Goal: Task Accomplishment & Management: Complete application form

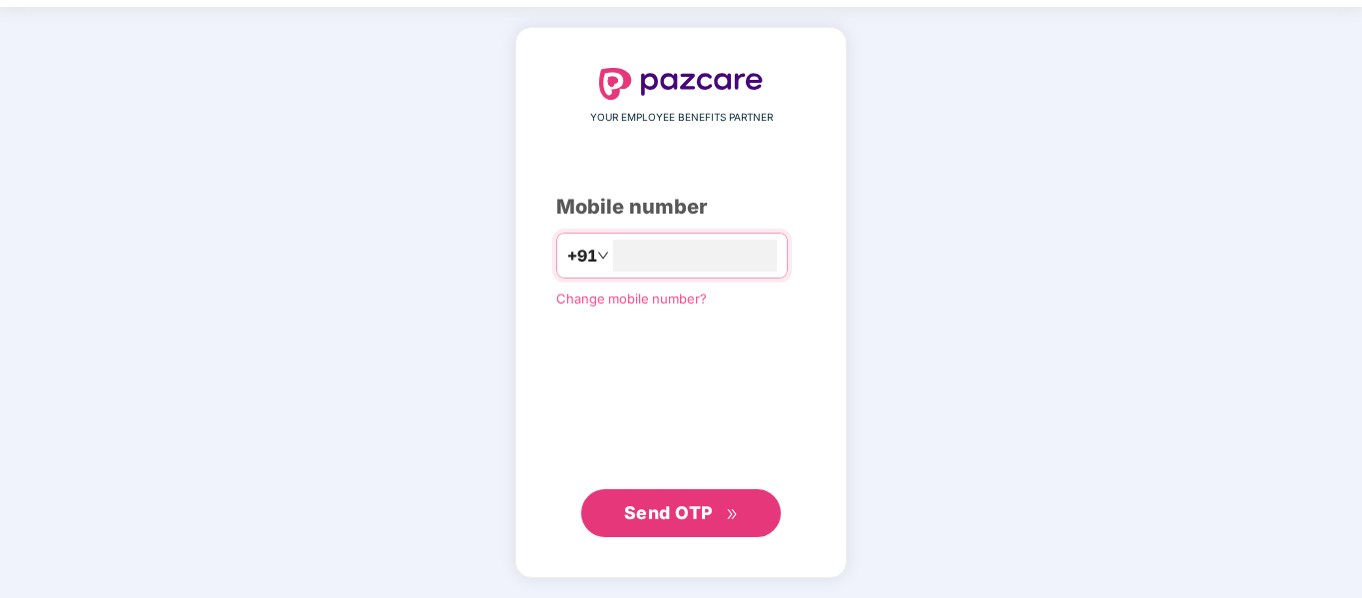
type input "**********"
click at [666, 514] on span "Send OTP" at bounding box center [668, 512] width 89 height 21
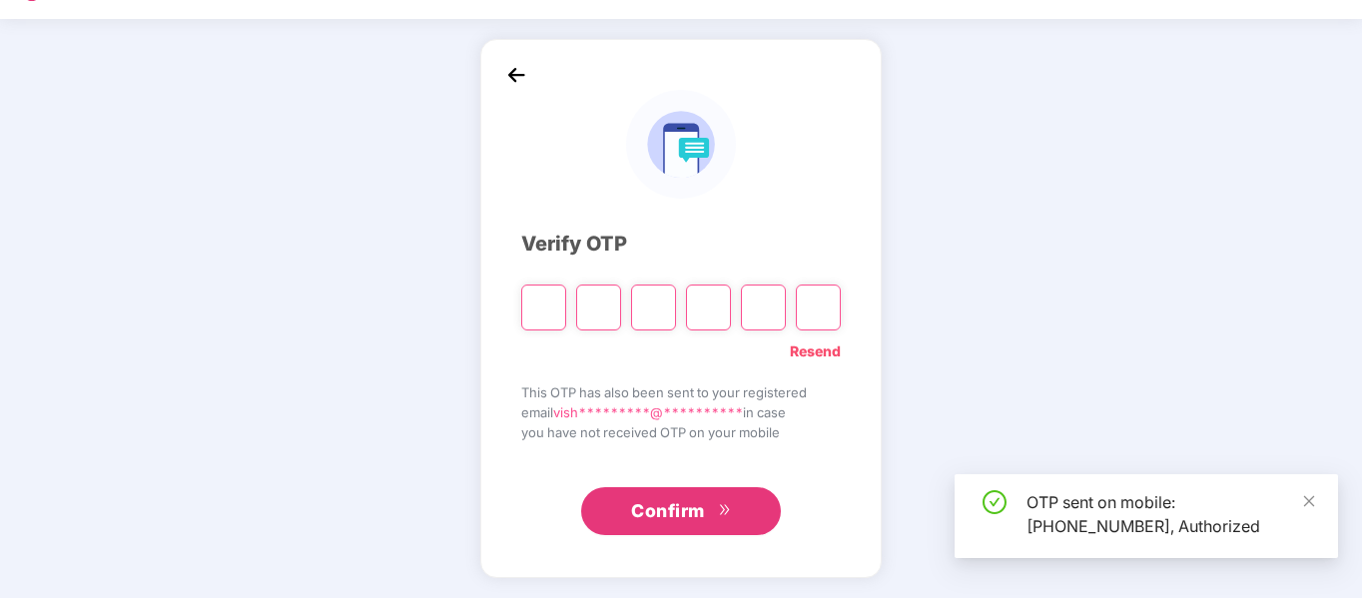
scroll to position [53, 0]
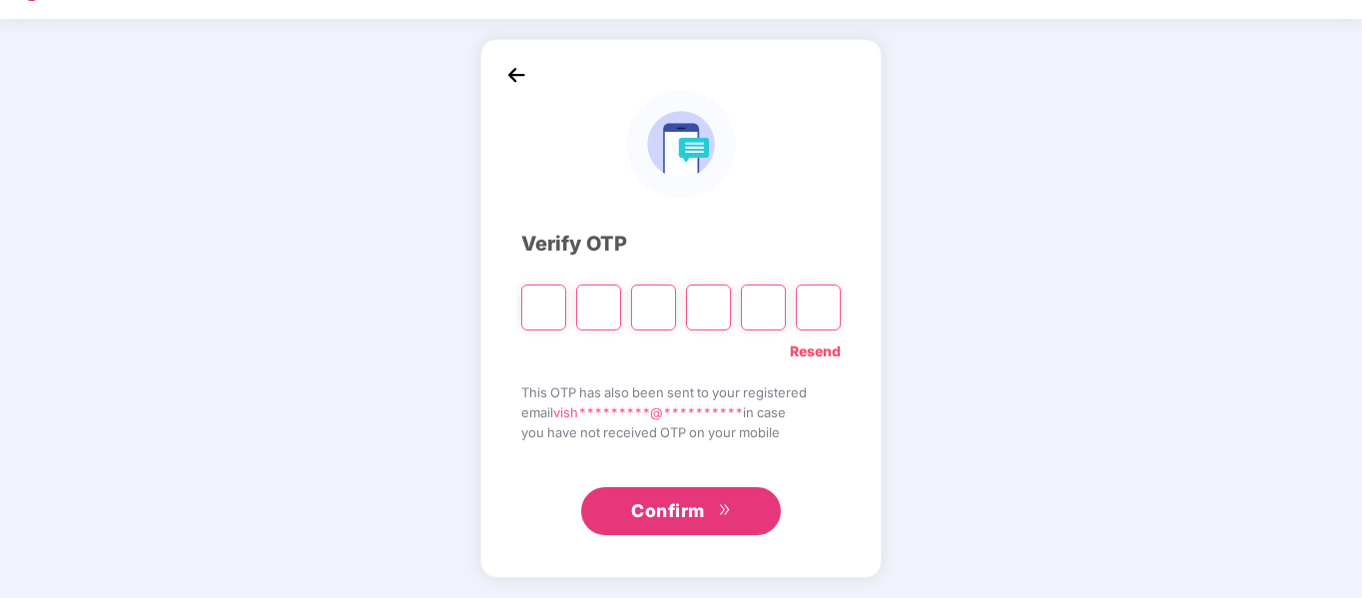
type input "*"
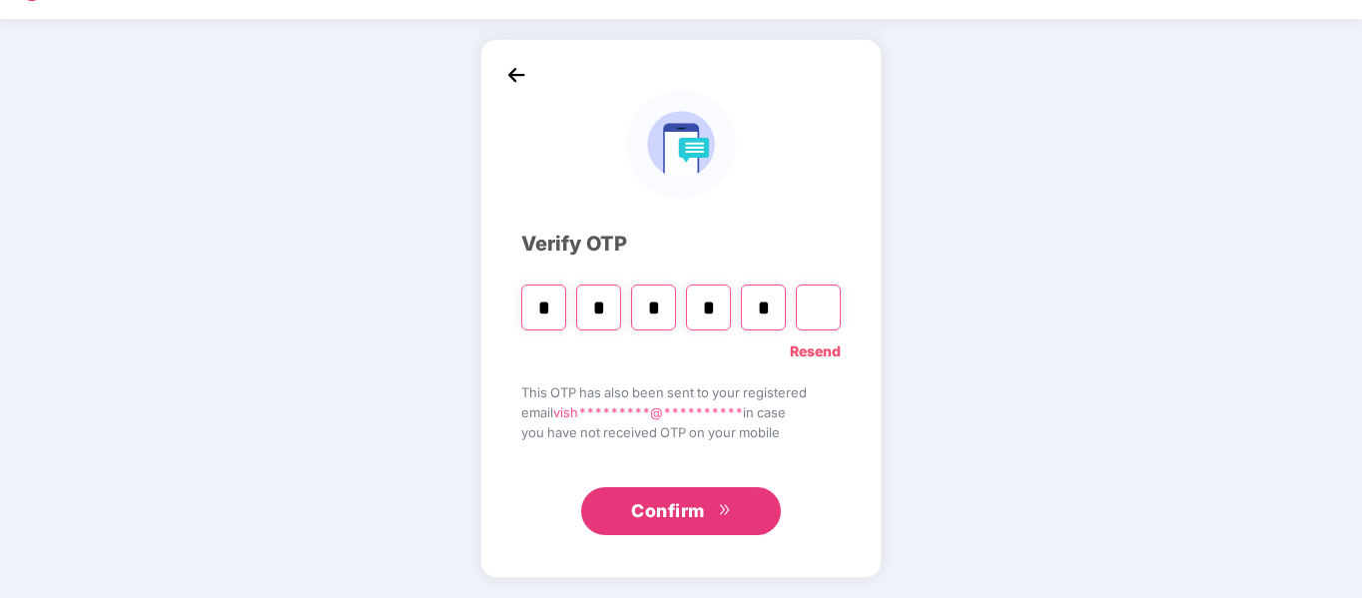
type input "*"
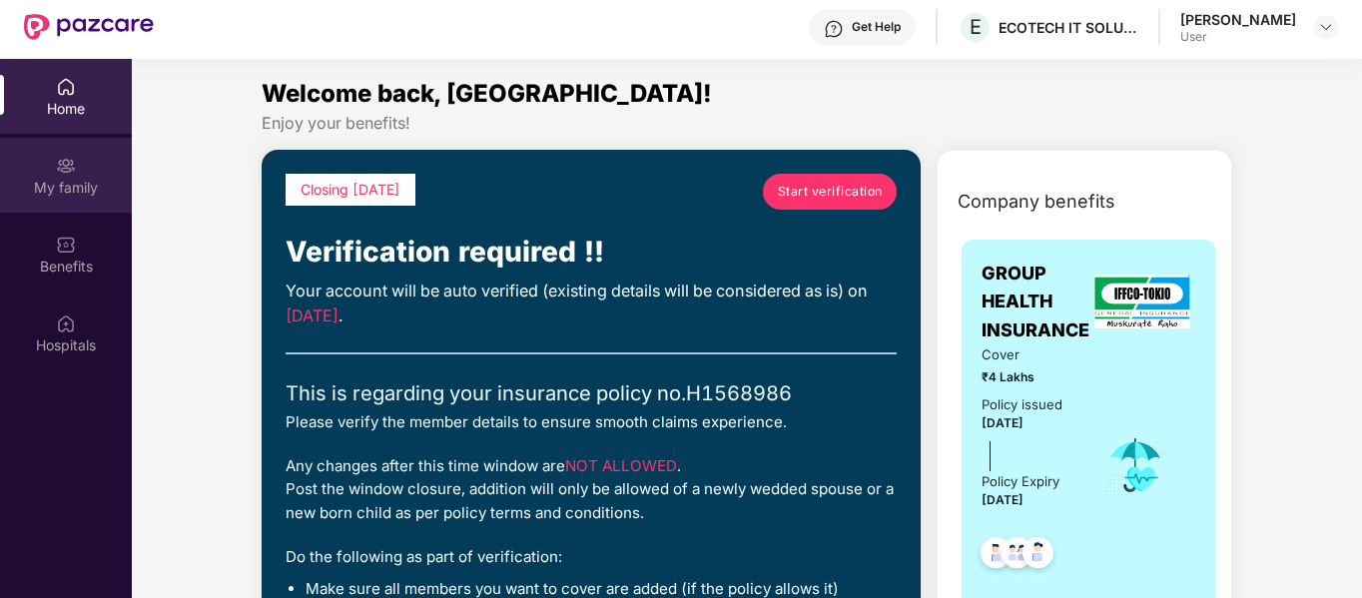
click at [75, 172] on img at bounding box center [66, 166] width 20 height 20
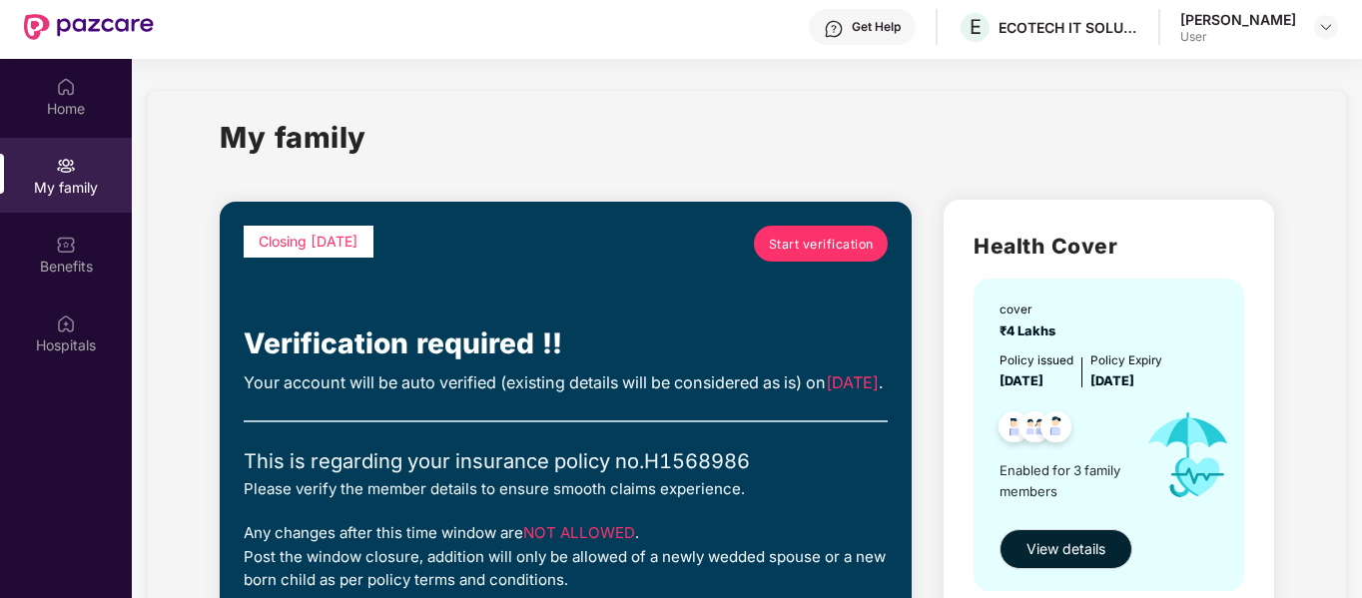
click at [792, 236] on span "Start verification" at bounding box center [821, 244] width 105 height 19
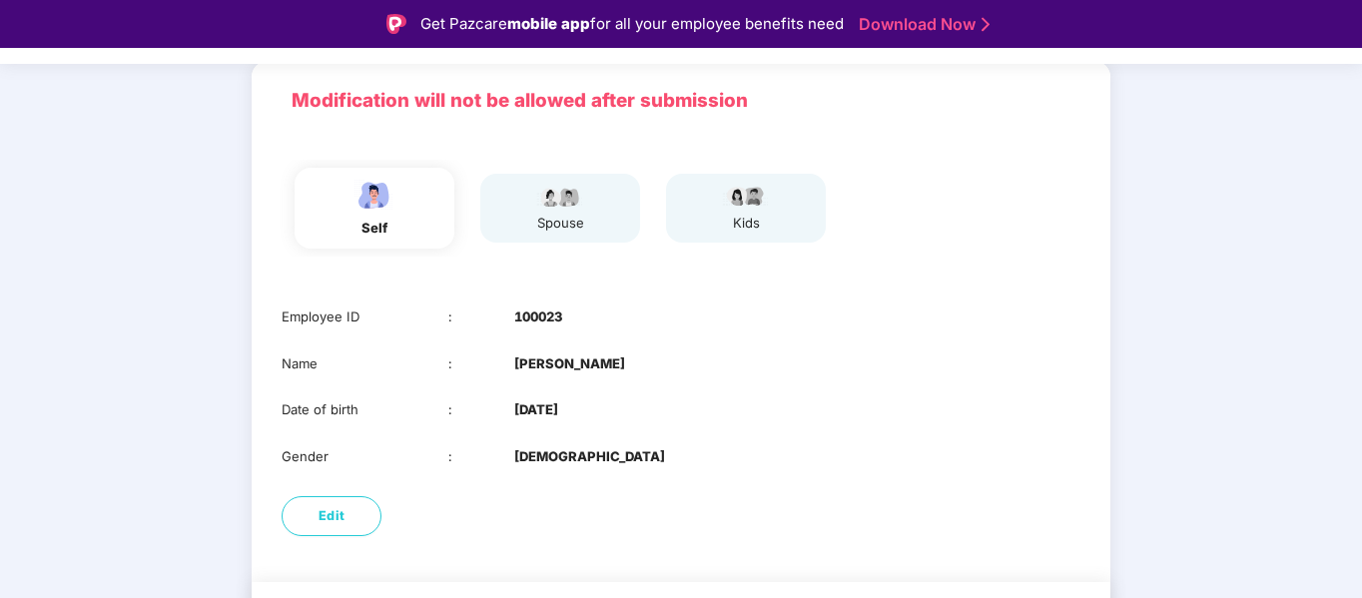
scroll to position [192, 0]
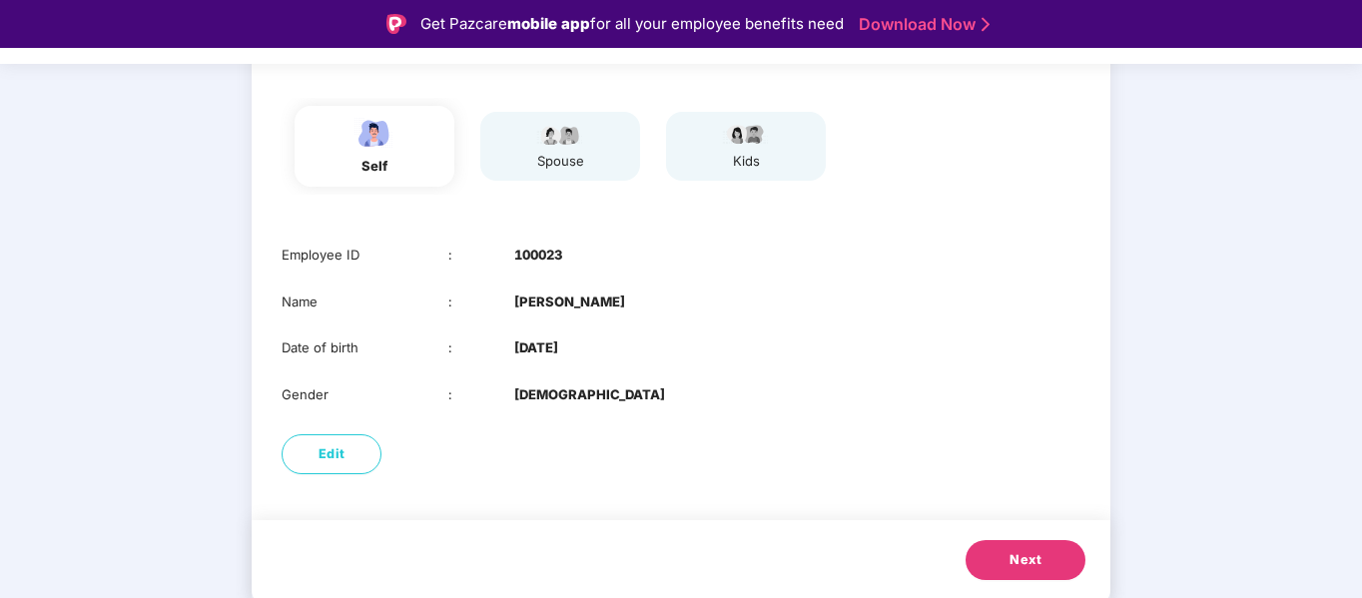
click at [1010, 552] on span "Next" at bounding box center [1026, 560] width 32 height 20
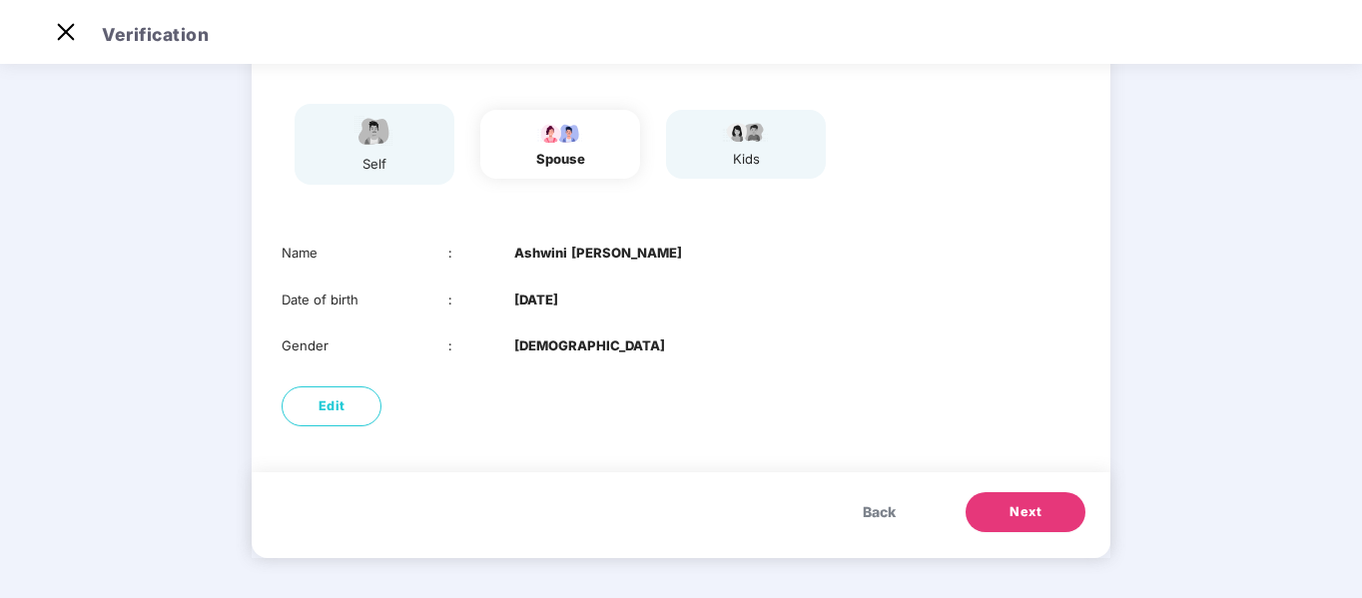
scroll to position [146, 0]
click at [1054, 527] on button "Next" at bounding box center [1026, 512] width 120 height 40
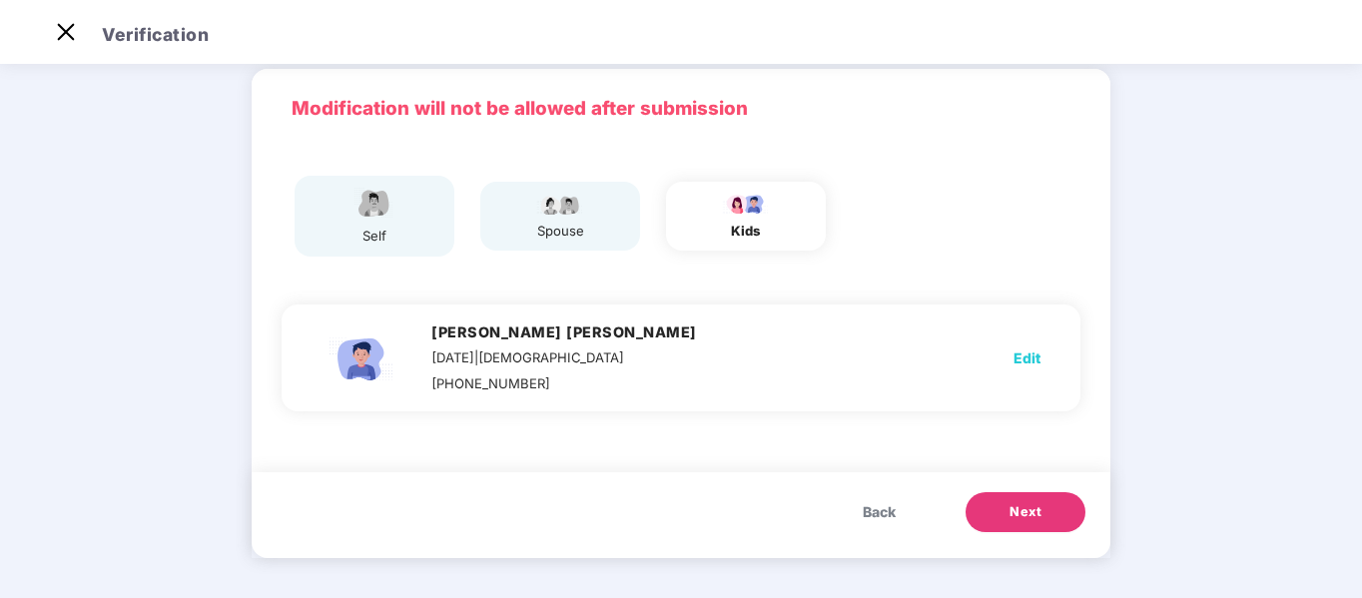
click at [1035, 511] on span "Next" at bounding box center [1026, 512] width 32 height 20
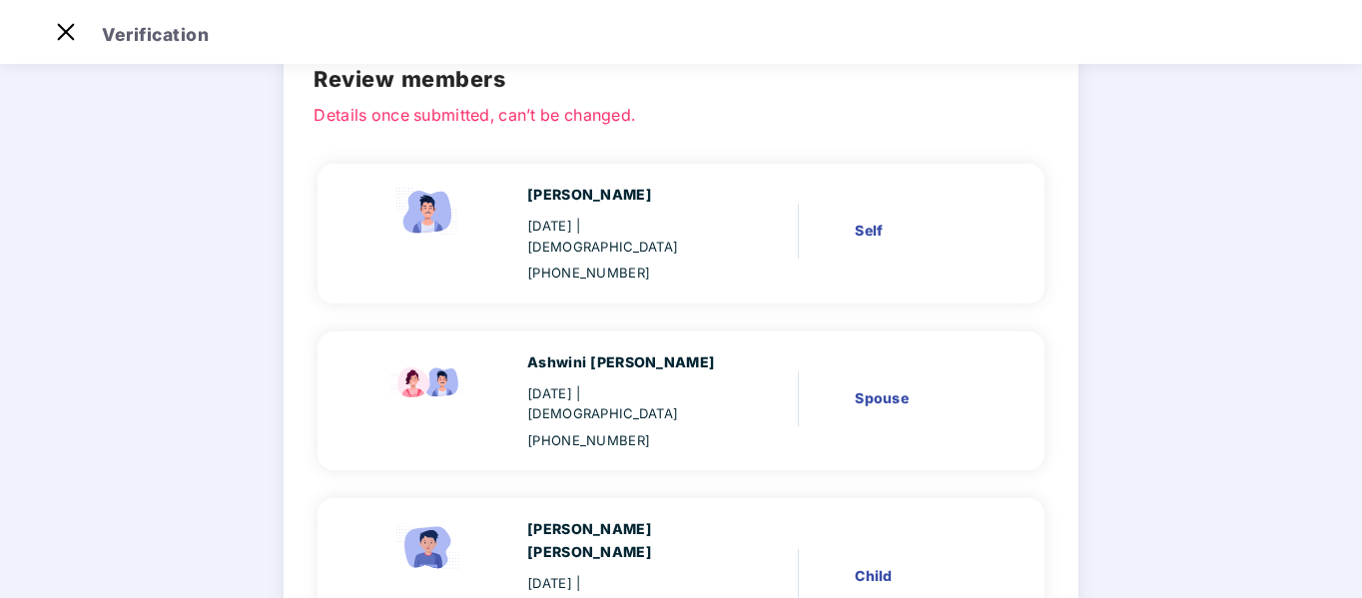
scroll to position [270, 0]
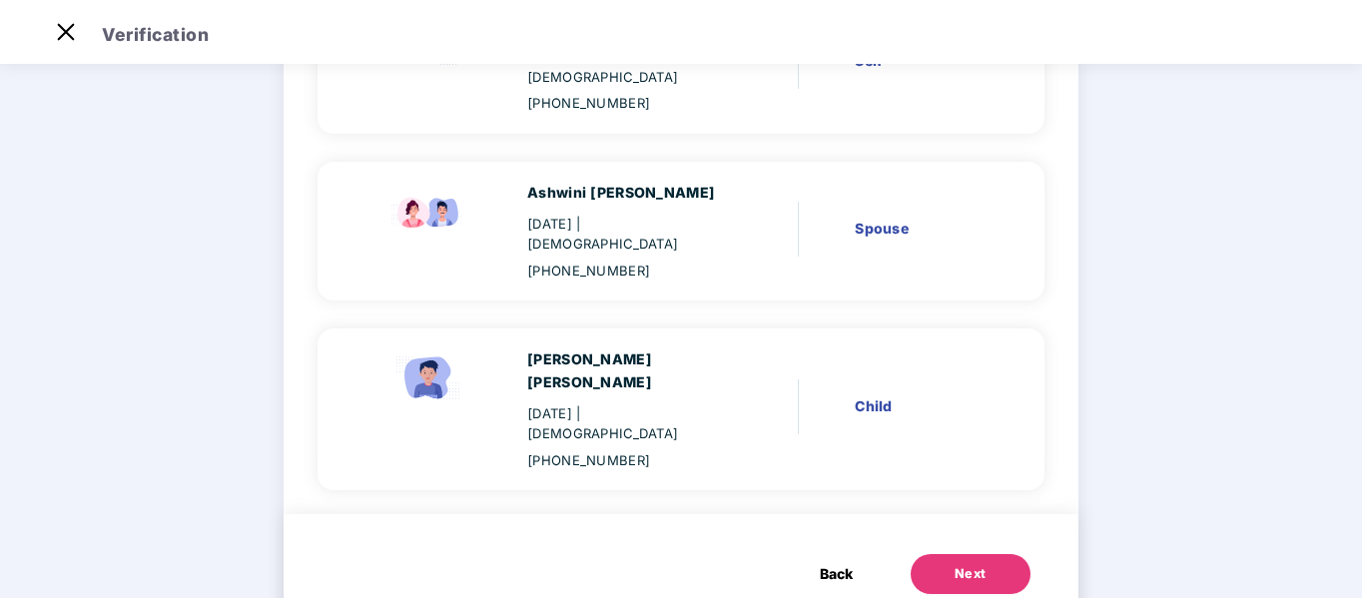
click at [982, 554] on button "Next" at bounding box center [971, 574] width 120 height 40
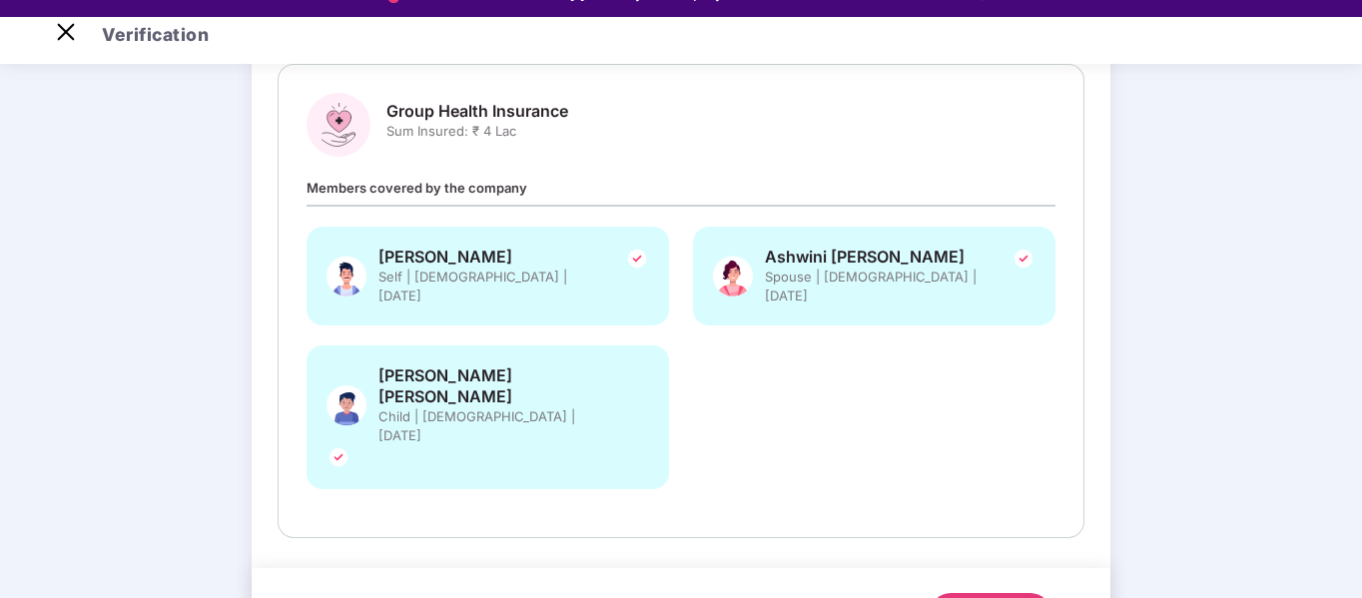
scroll to position [48, 0]
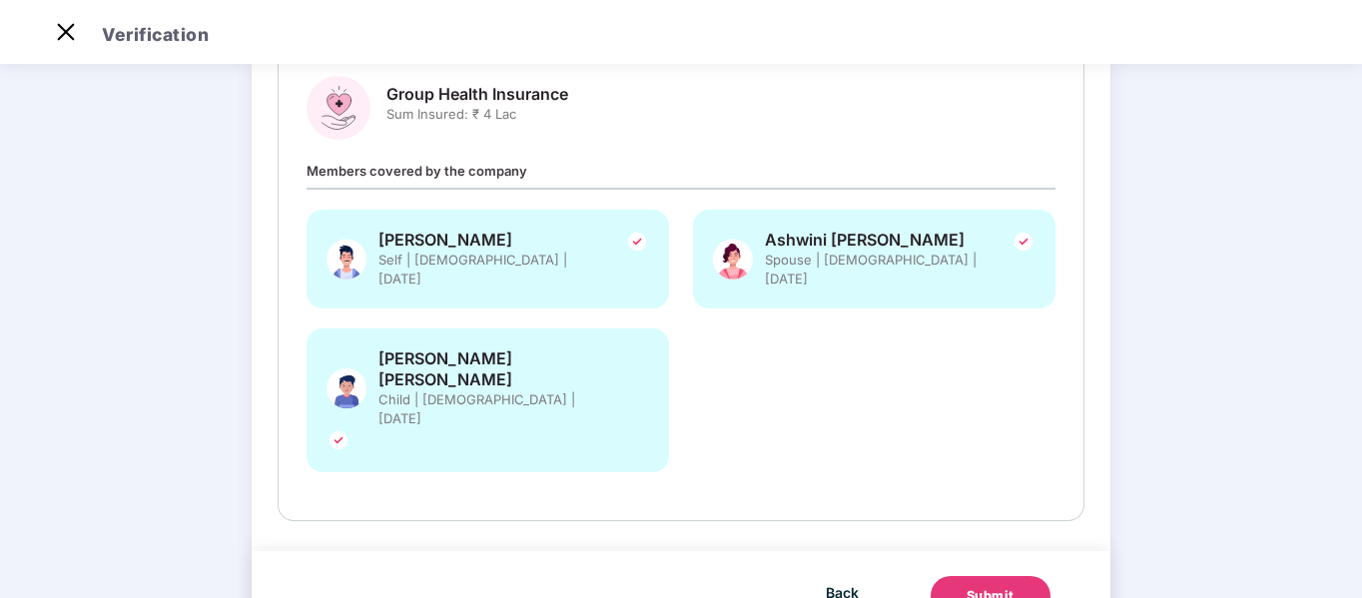
click at [997, 586] on div "Submit" at bounding box center [991, 596] width 48 height 20
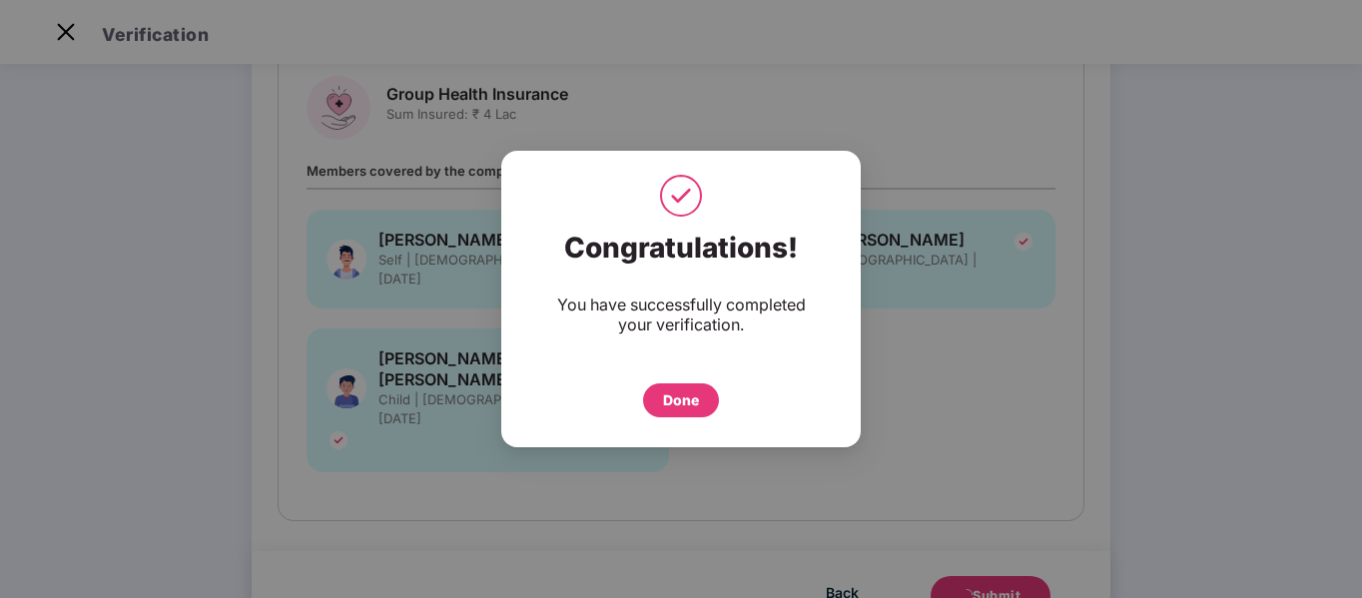
click at [682, 394] on div "Done" at bounding box center [681, 400] width 36 height 22
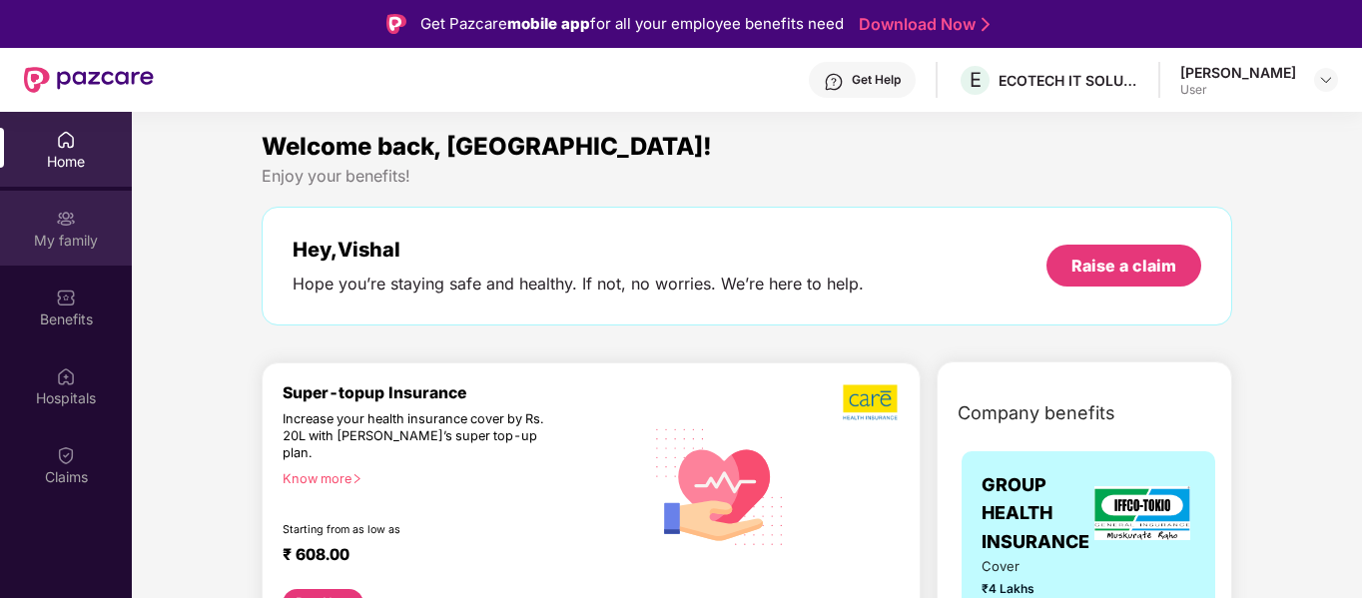
click at [74, 221] on img at bounding box center [66, 219] width 20 height 20
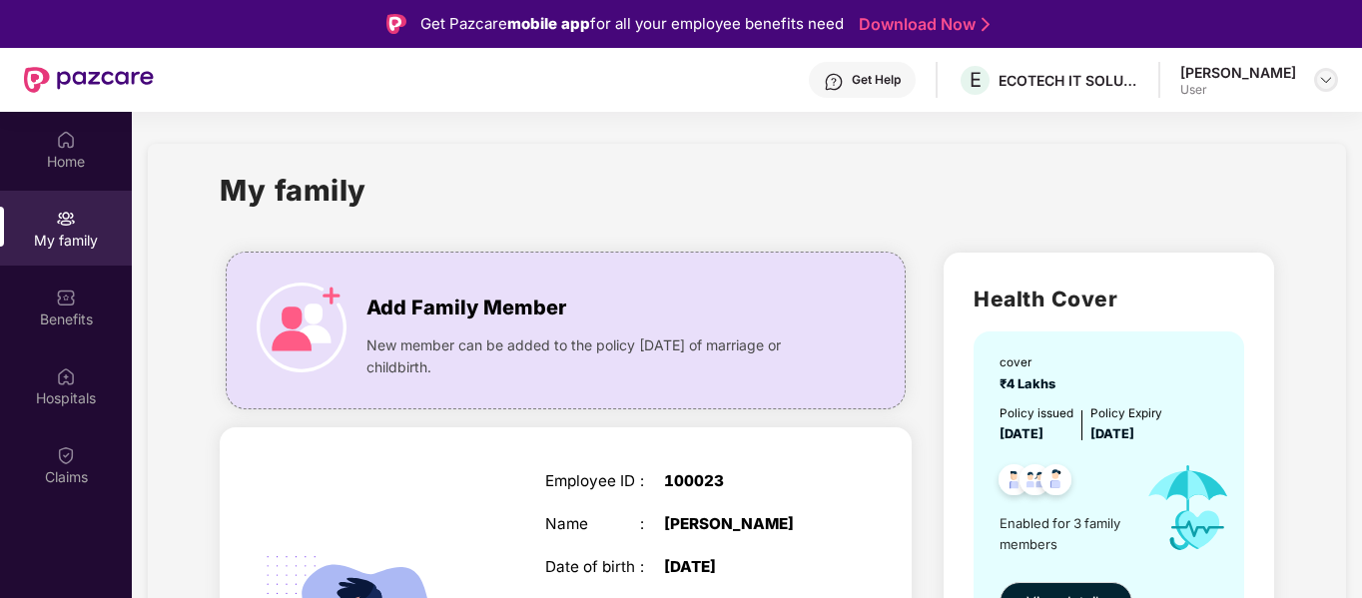
click at [1322, 81] on img at bounding box center [1326, 80] width 16 height 16
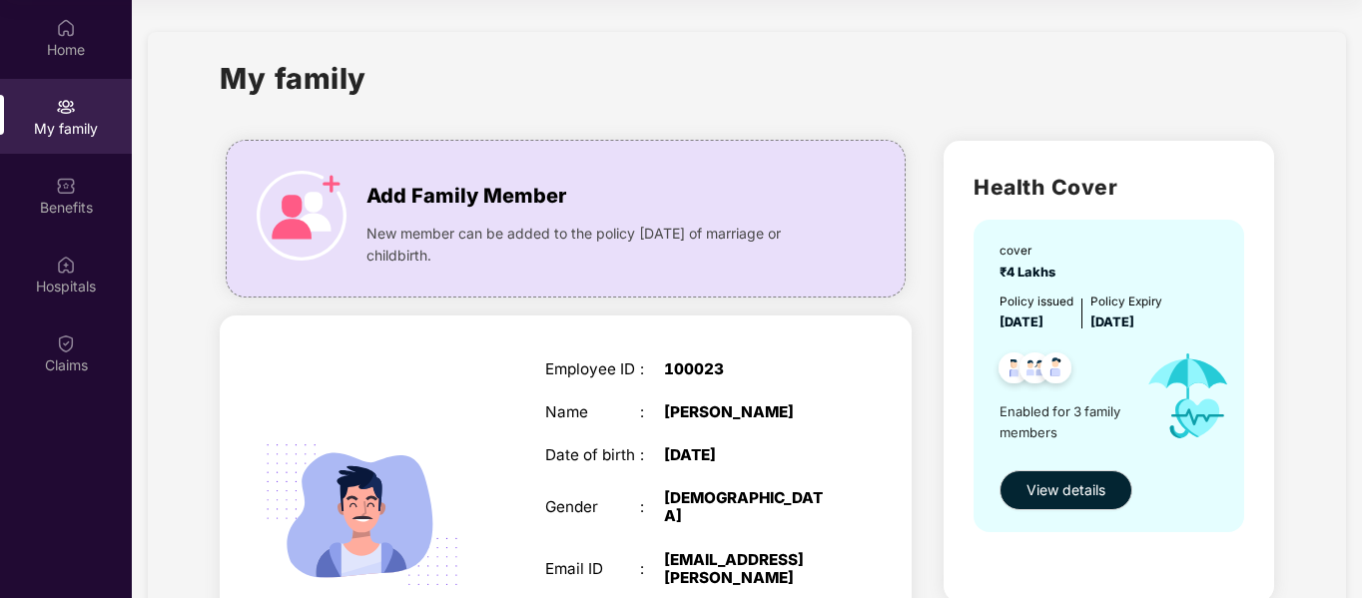
click at [651, 373] on div ":" at bounding box center [652, 370] width 24 height 18
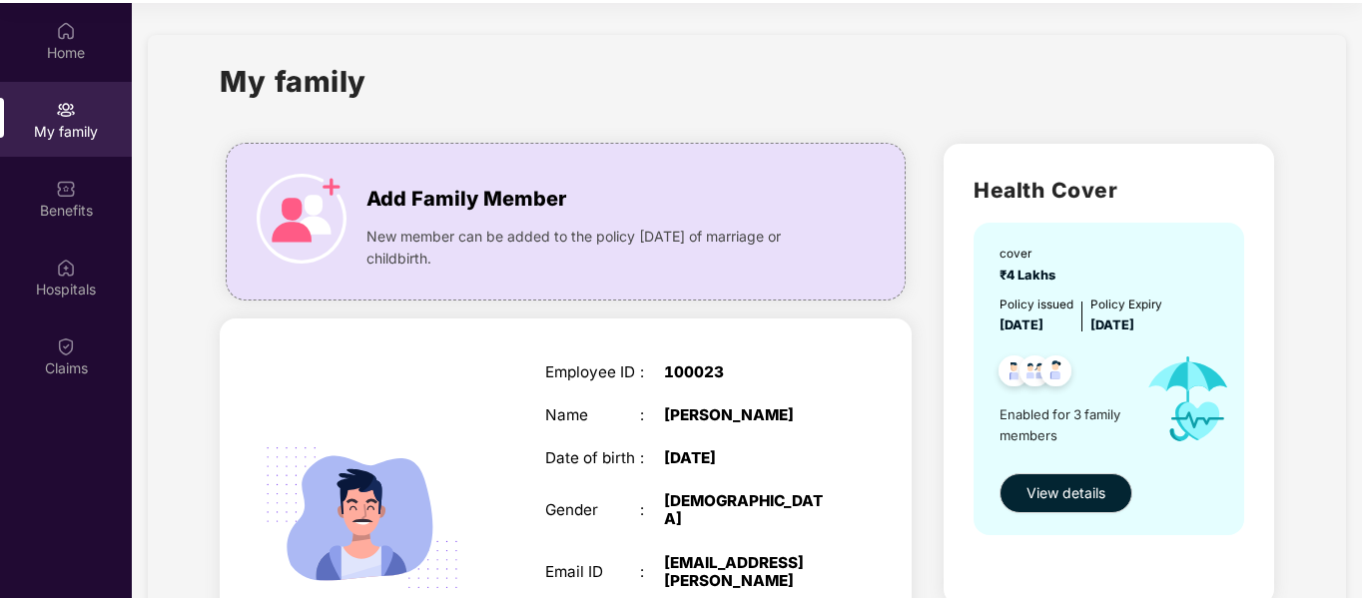
scroll to position [112, 0]
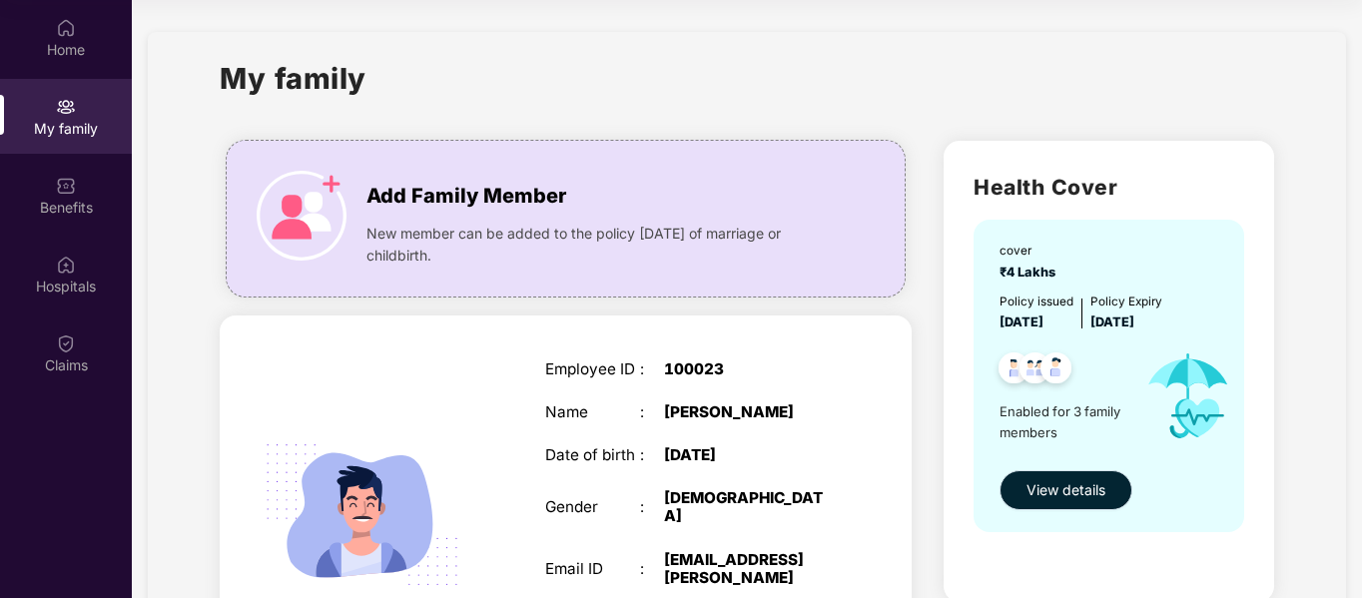
click at [1070, 482] on span "View details" at bounding box center [1066, 490] width 79 height 22
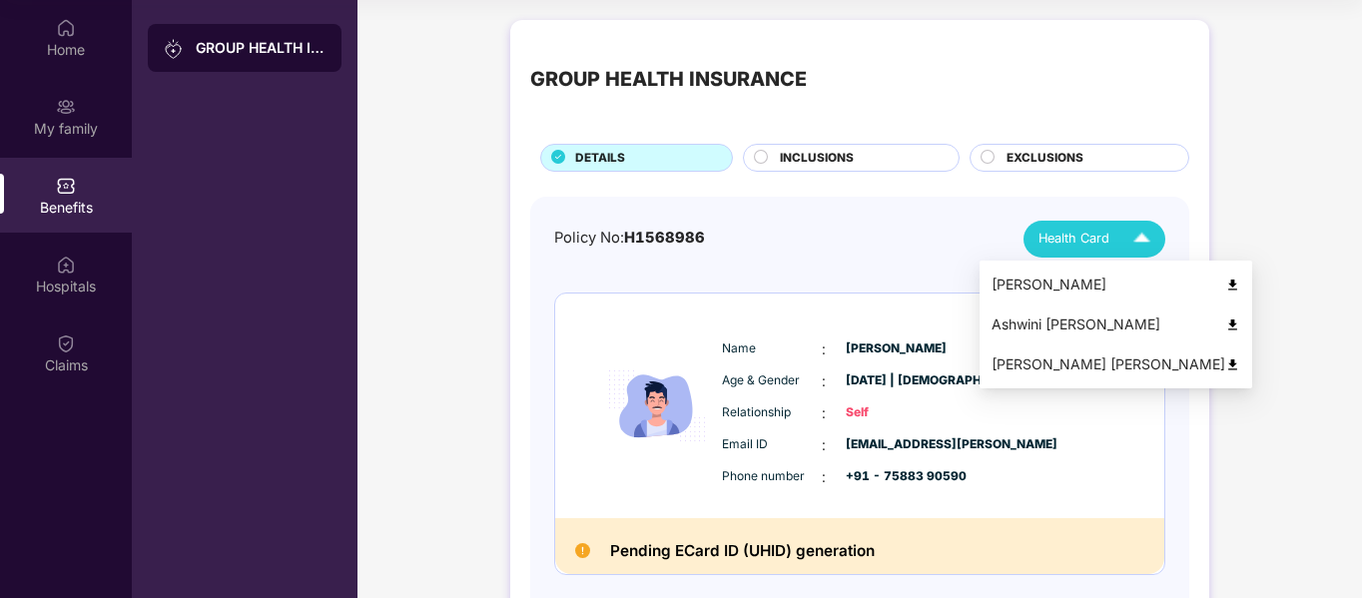
click at [1139, 237] on img at bounding box center [1142, 239] width 35 height 35
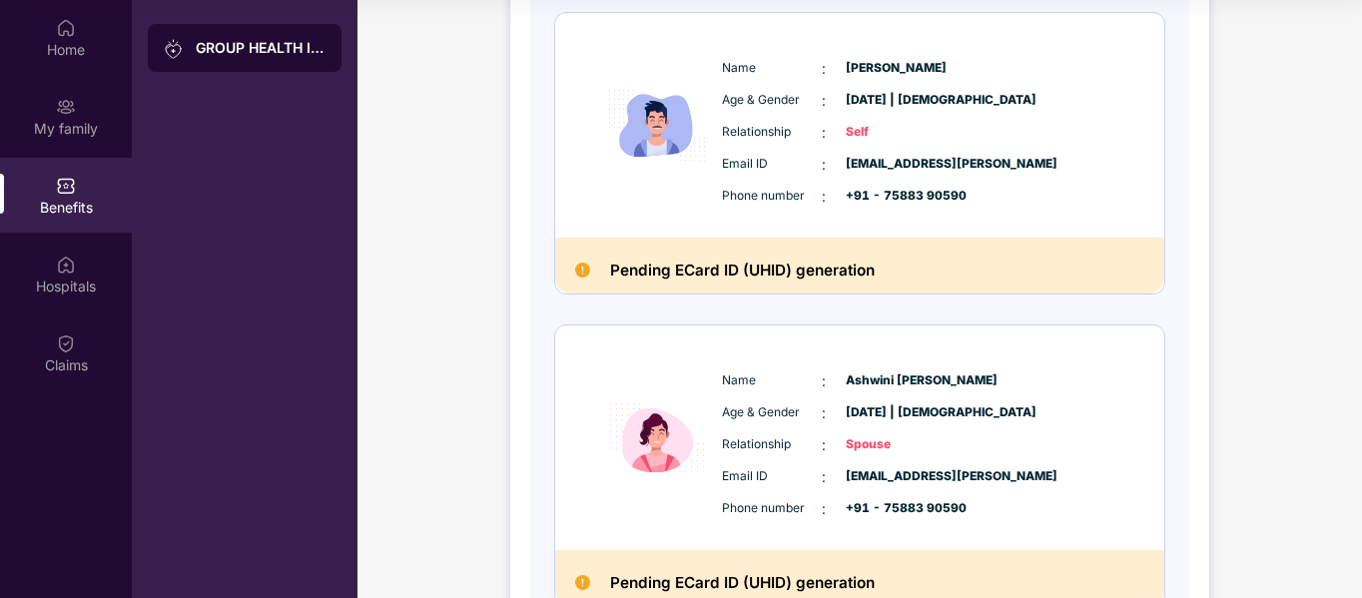
scroll to position [300, 0]
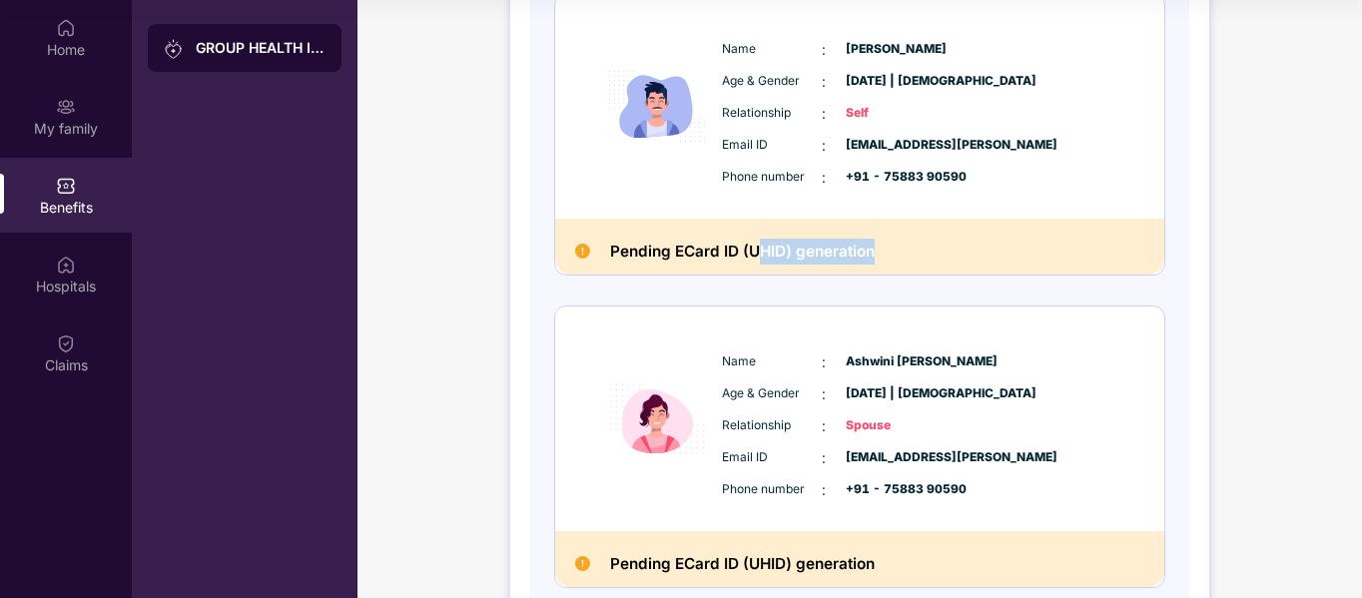
drag, startPoint x: 764, startPoint y: 254, endPoint x: 915, endPoint y: 252, distance: 150.8
click at [915, 252] on div "Pending ECard ID (UHID) generation" at bounding box center [859, 247] width 609 height 56
click at [928, 248] on div "Pending ECard ID (UHID) generation" at bounding box center [859, 247] width 609 height 56
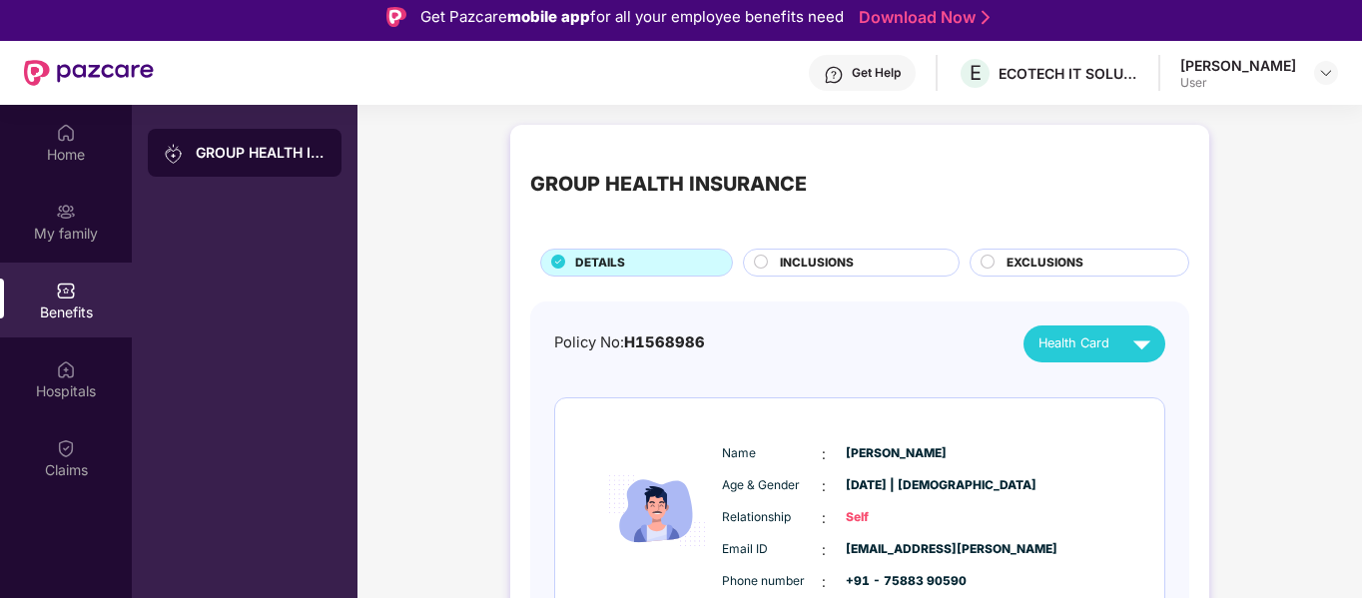
scroll to position [0, 0]
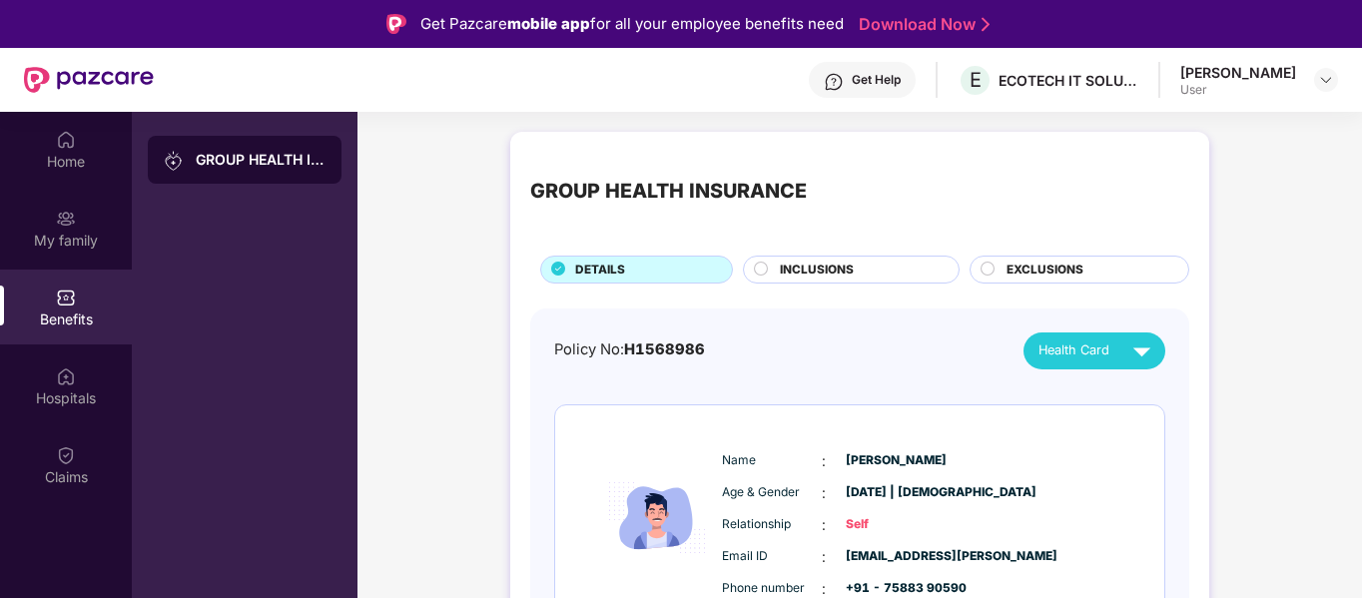
click at [804, 274] on span "INCLUSIONS" at bounding box center [817, 270] width 74 height 19
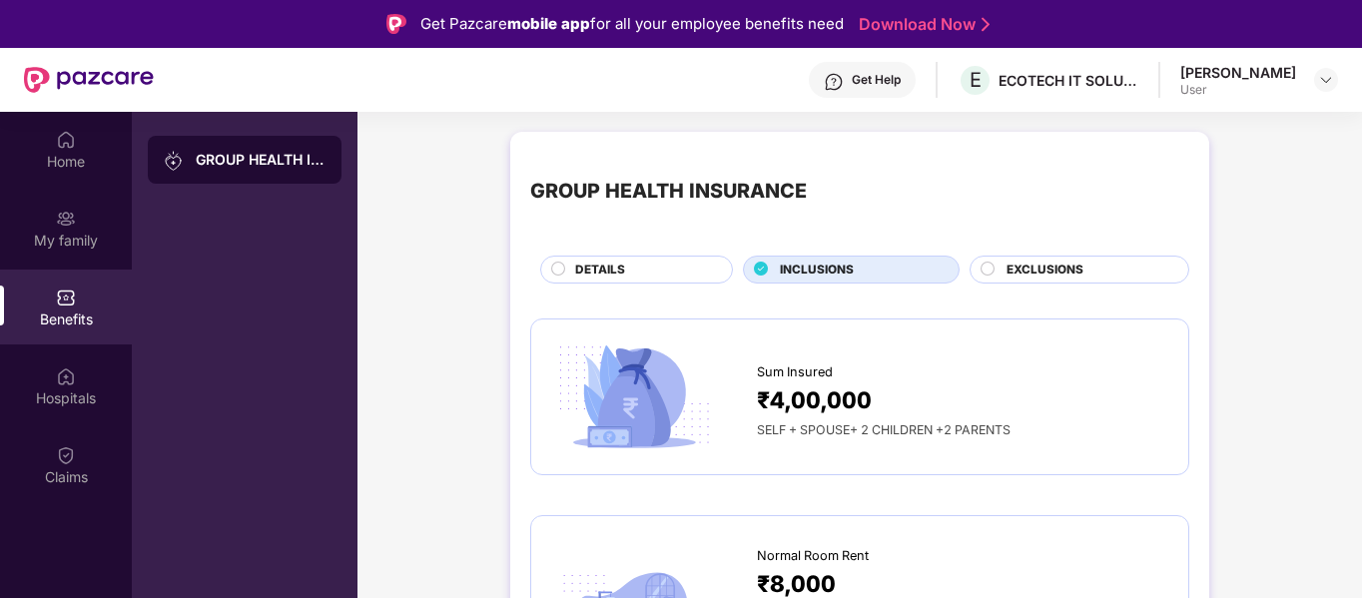
click at [1010, 275] on span "EXCLUSIONS" at bounding box center [1045, 270] width 77 height 19
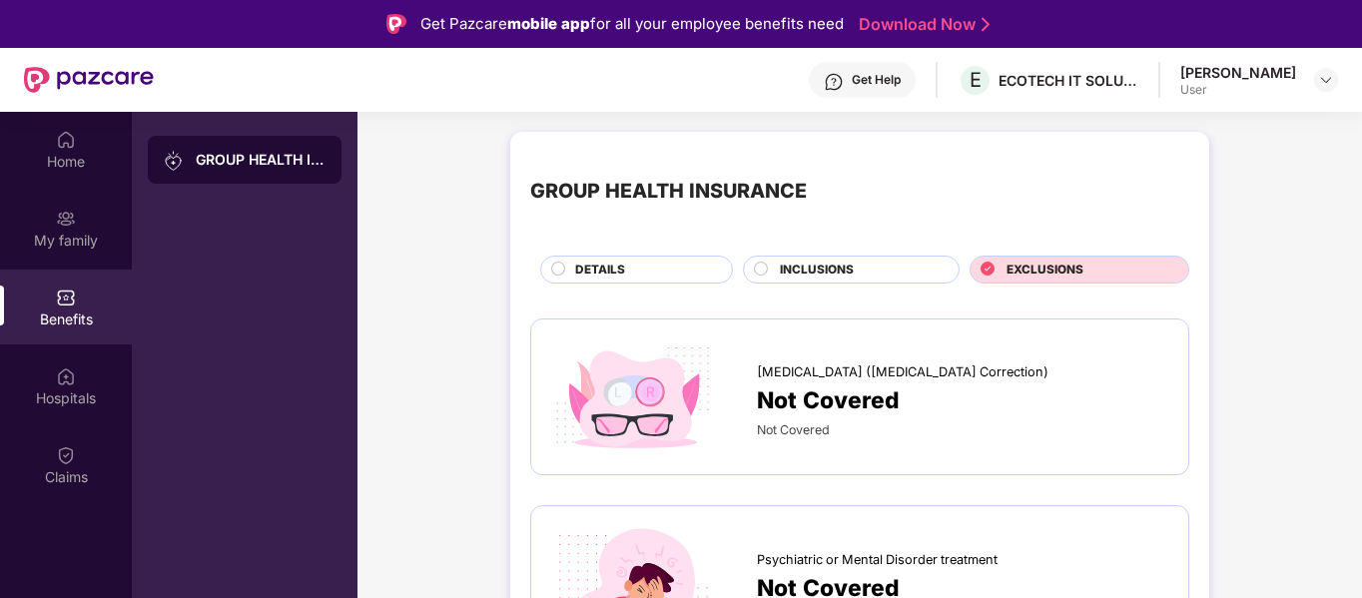
click at [643, 283] on div "DETAILS" at bounding box center [636, 270] width 193 height 28
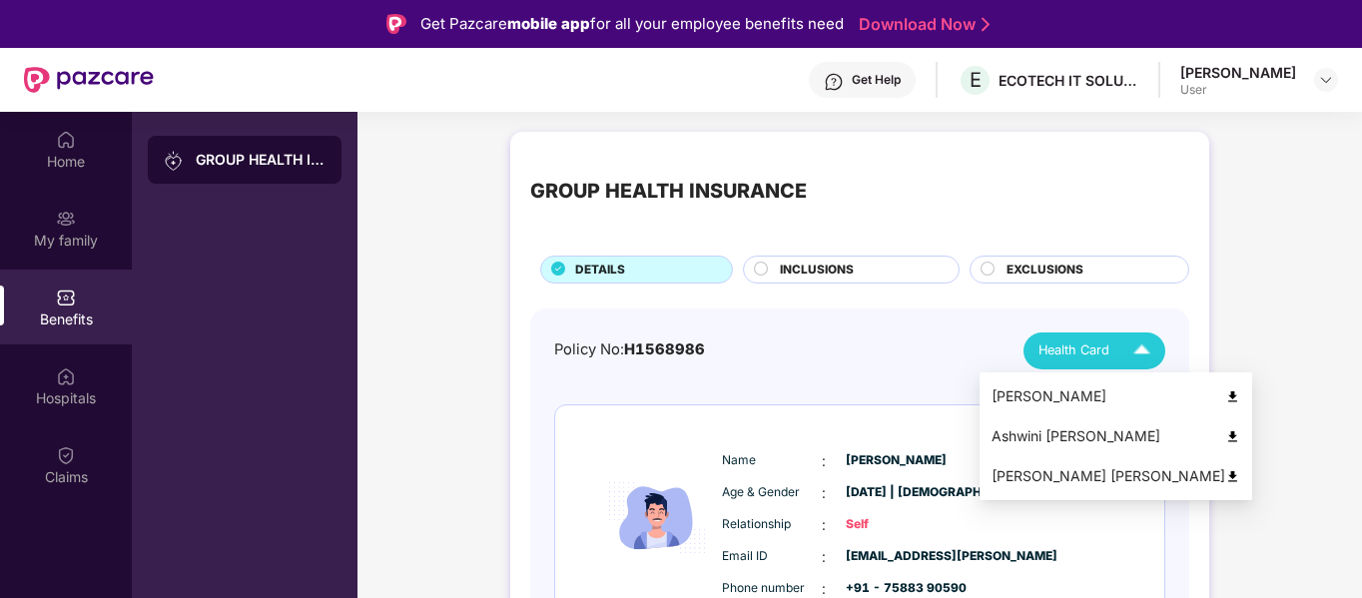
click at [1137, 349] on img at bounding box center [1142, 351] width 35 height 35
click at [1225, 396] on img at bounding box center [1232, 396] width 15 height 15
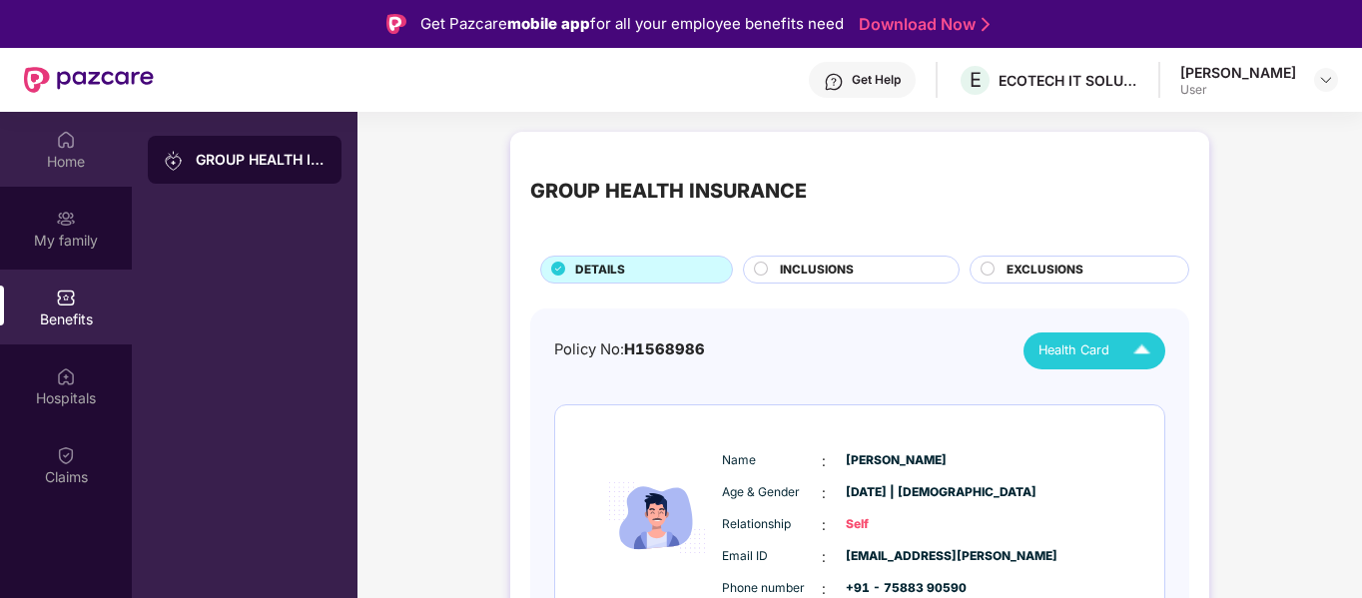
click at [65, 149] on img at bounding box center [66, 140] width 20 height 20
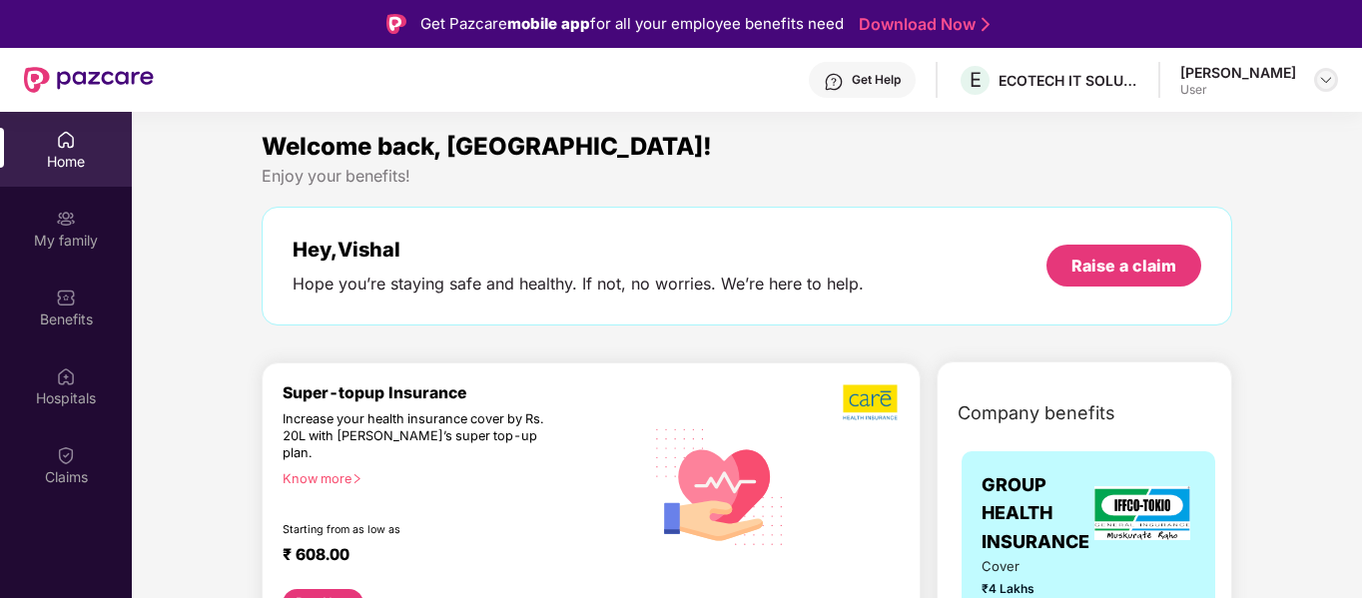
click at [1317, 79] on div at bounding box center [1326, 80] width 24 height 24
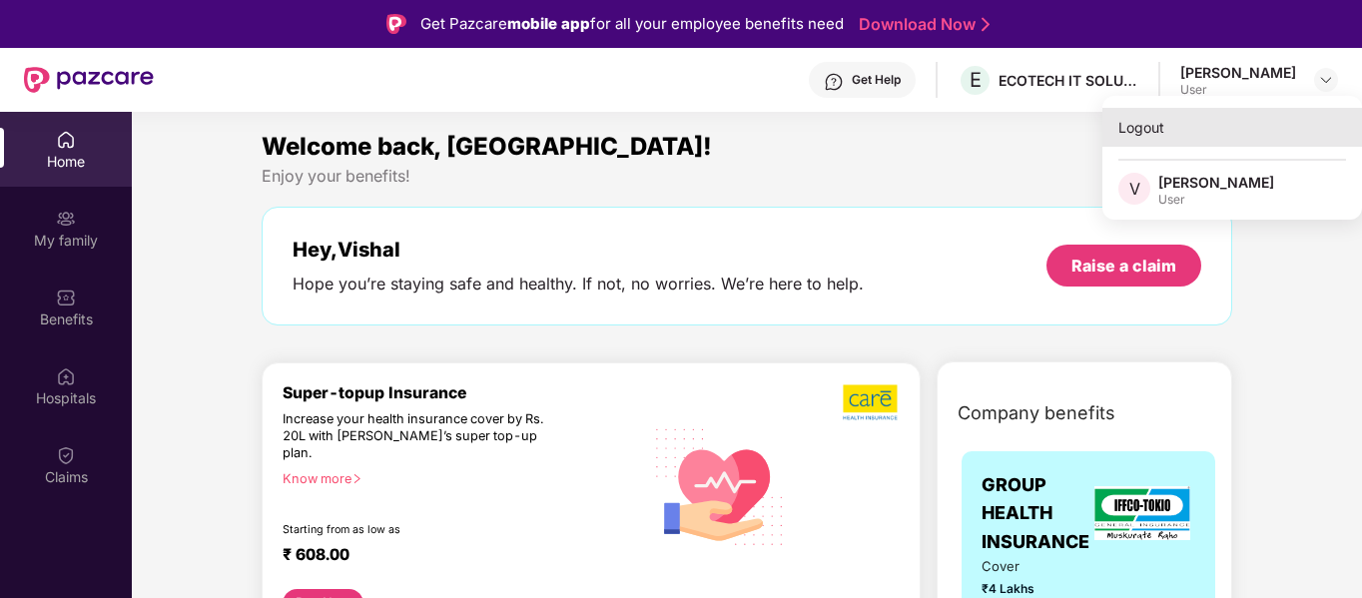
click at [1147, 114] on div "Logout" at bounding box center [1233, 127] width 260 height 39
